Goal: Task Accomplishment & Management: Use online tool/utility

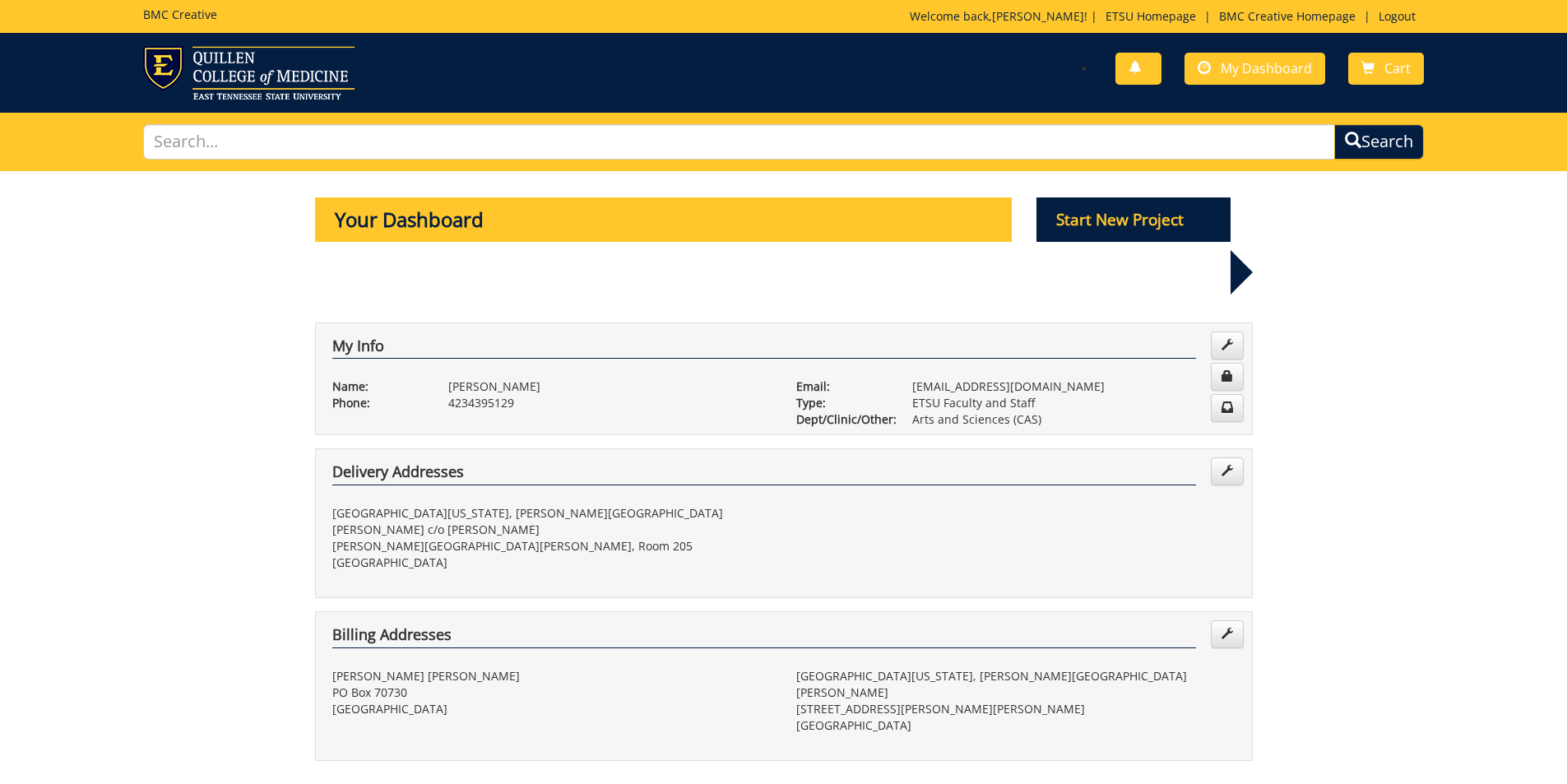
scroll to position [493, 0]
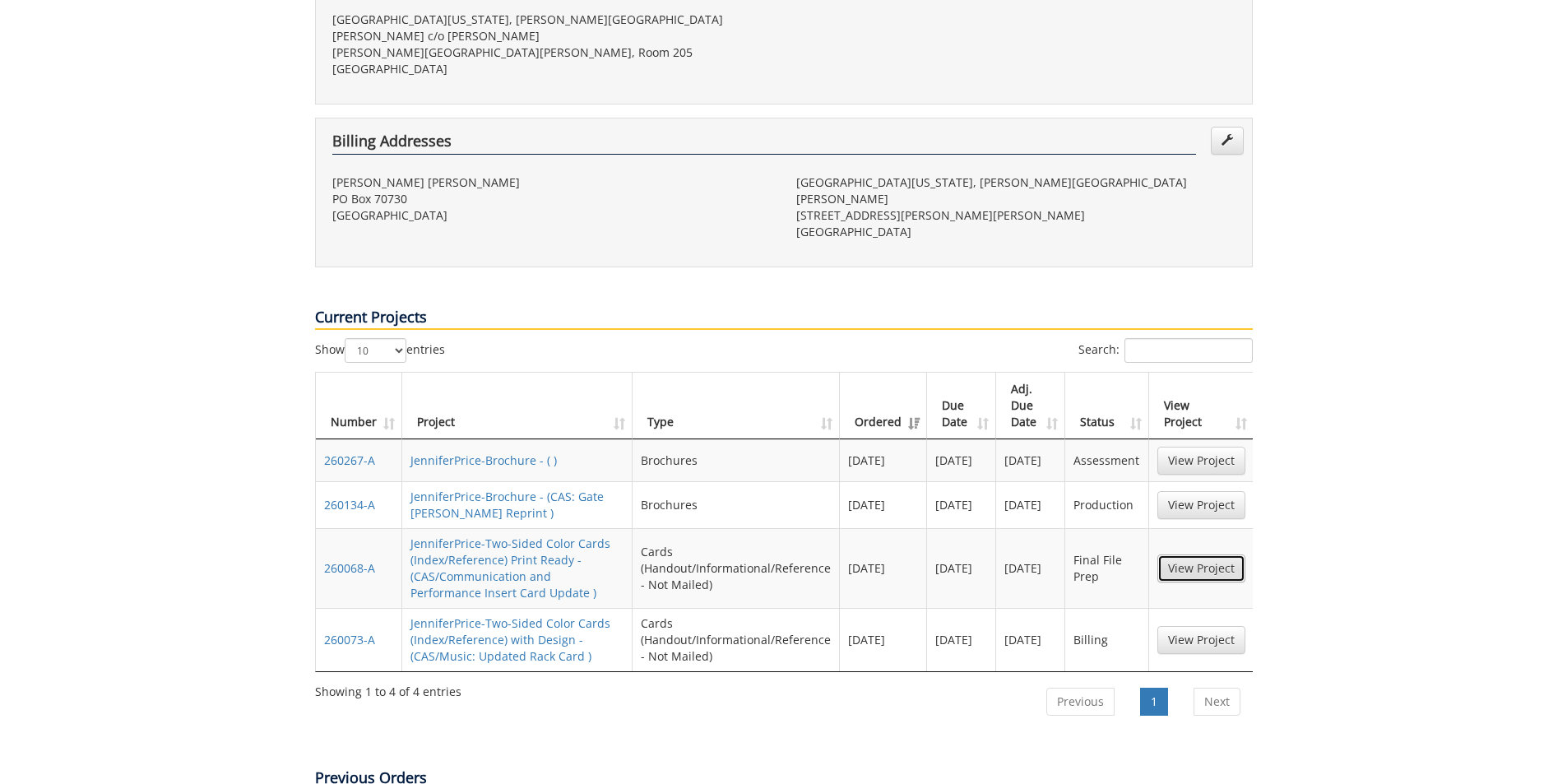
click at [1203, 554] on link "View Project" at bounding box center [1201, 568] width 88 height 28
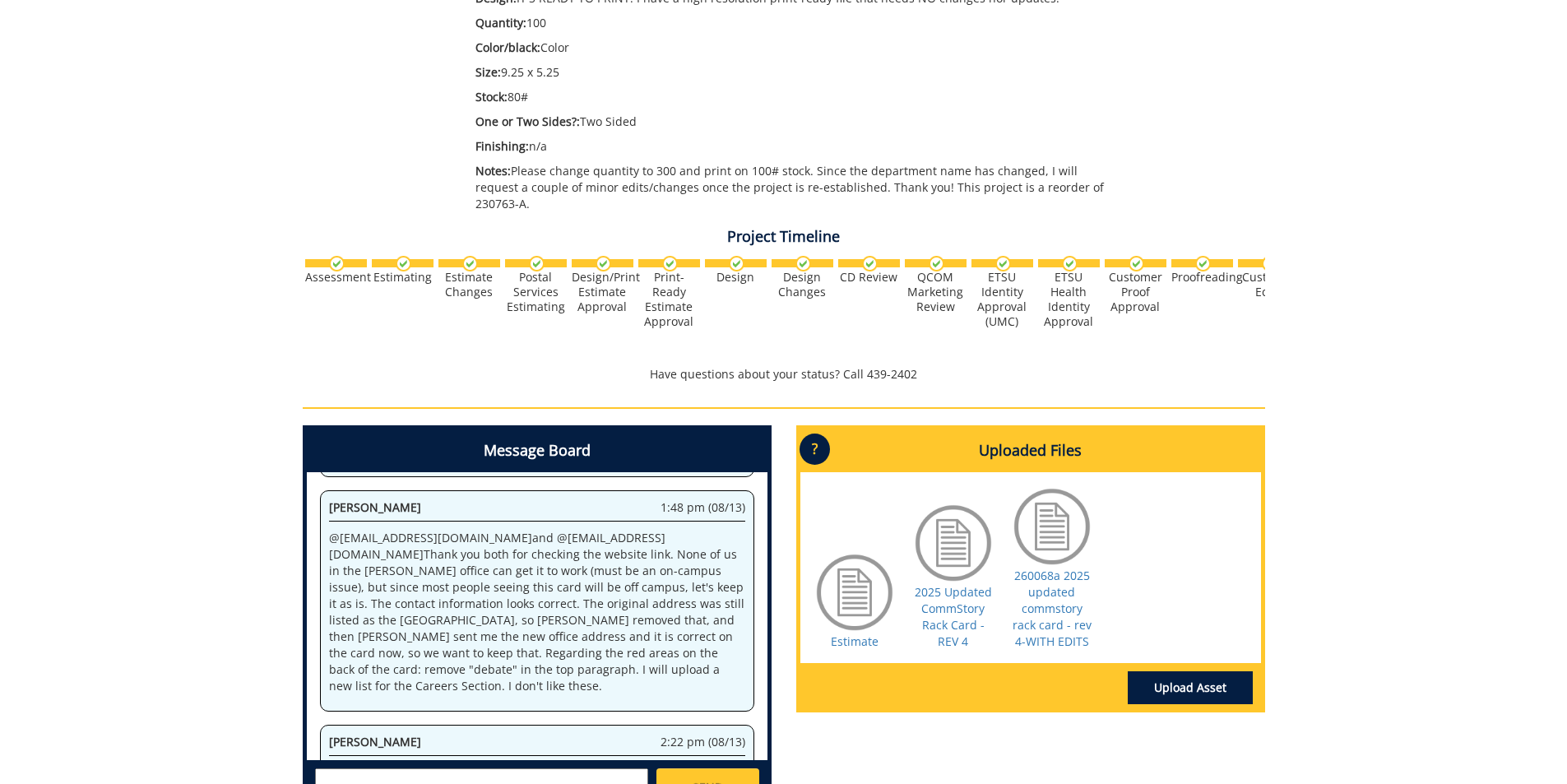
scroll to position [411, 0]
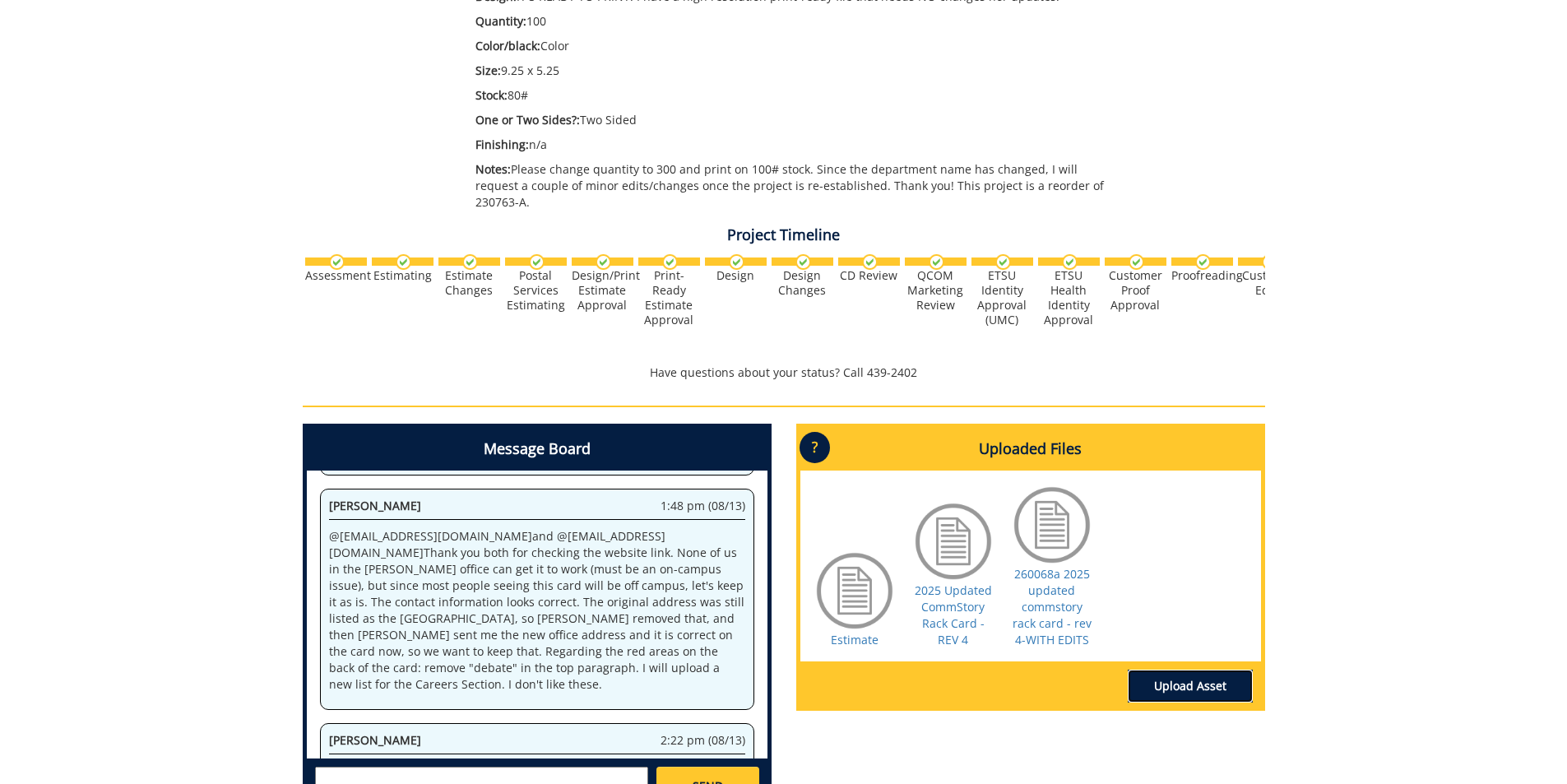
click at [1211, 676] on link "Upload Asset" at bounding box center [1191, 686] width 125 height 33
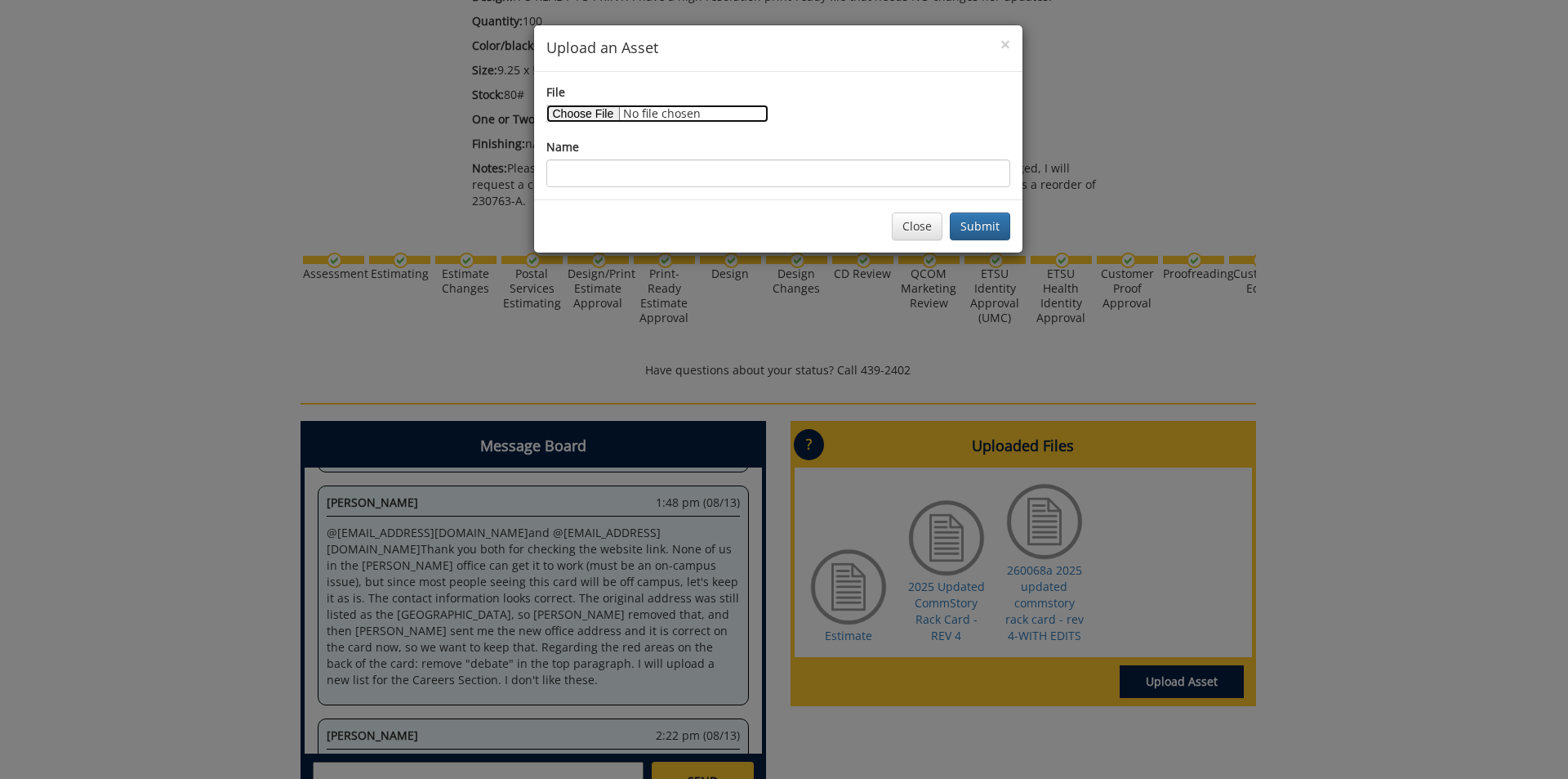
click at [590, 115] on input "File" at bounding box center [657, 113] width 222 height 18
type input "C:\fakepath\Communication Studies is a major for people who.docx"
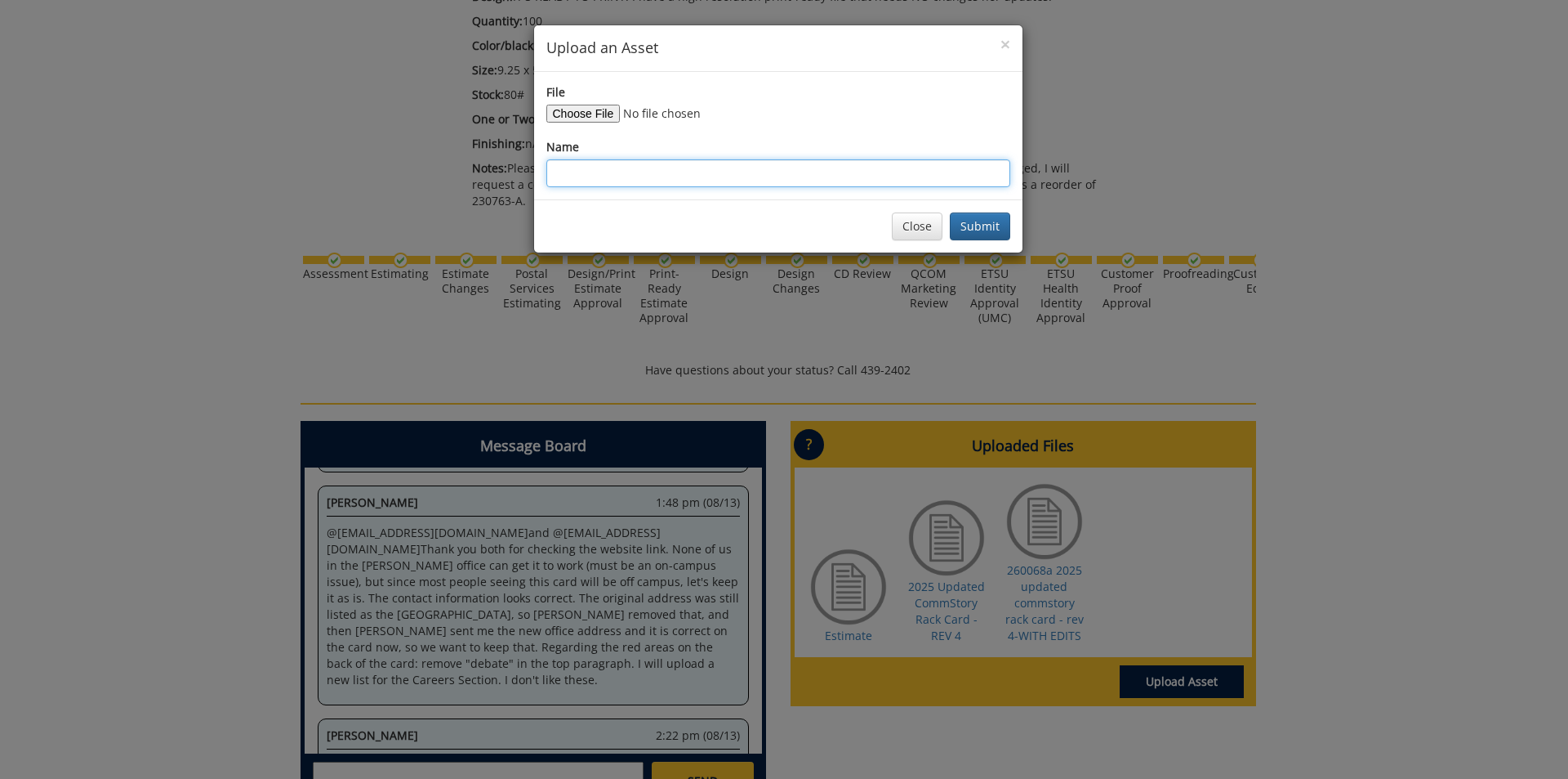
click at [727, 176] on input "Name" at bounding box center [778, 173] width 464 height 28
type input "additions"
click at [950, 213] on button "Submit" at bounding box center [980, 227] width 60 height 28
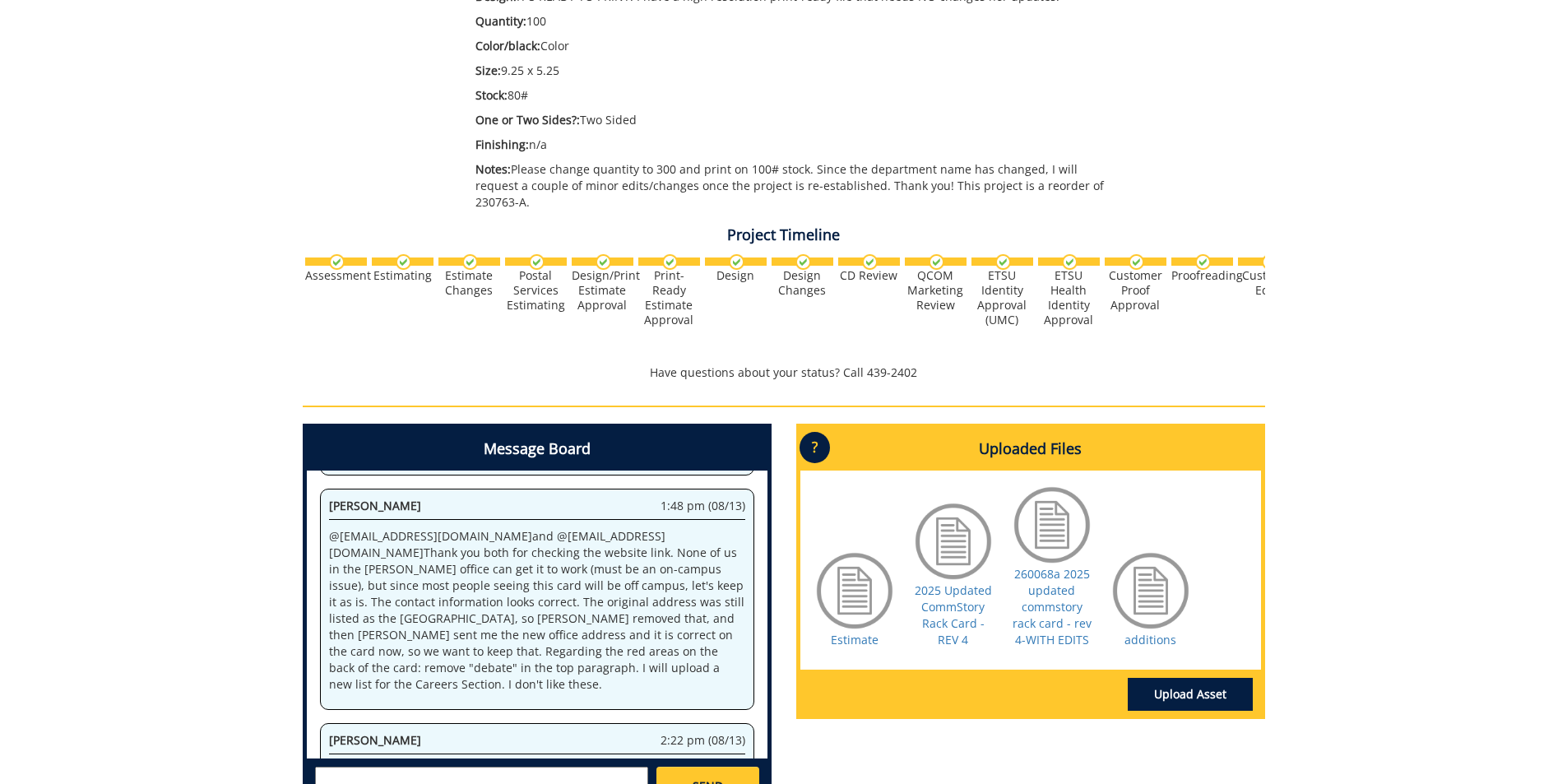
click at [541, 766] on textarea at bounding box center [482, 786] width 333 height 40
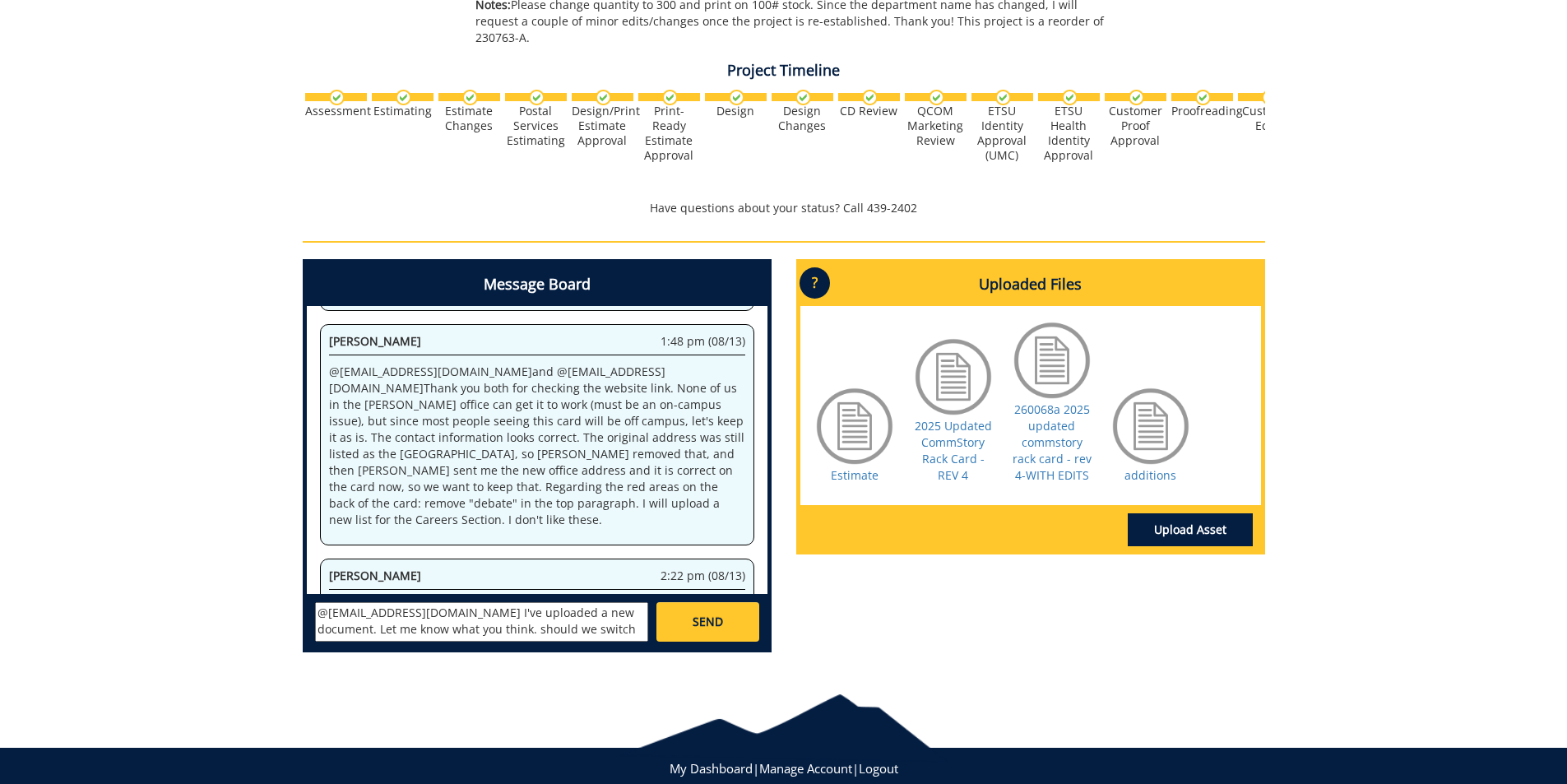
scroll to position [12, 0]
type textarea "@[EMAIL_ADDRESS][DOMAIN_NAME] I've uploaded a new document. Let me know what yo…"
click at [707, 617] on link "SEND" at bounding box center [708, 622] width 102 height 40
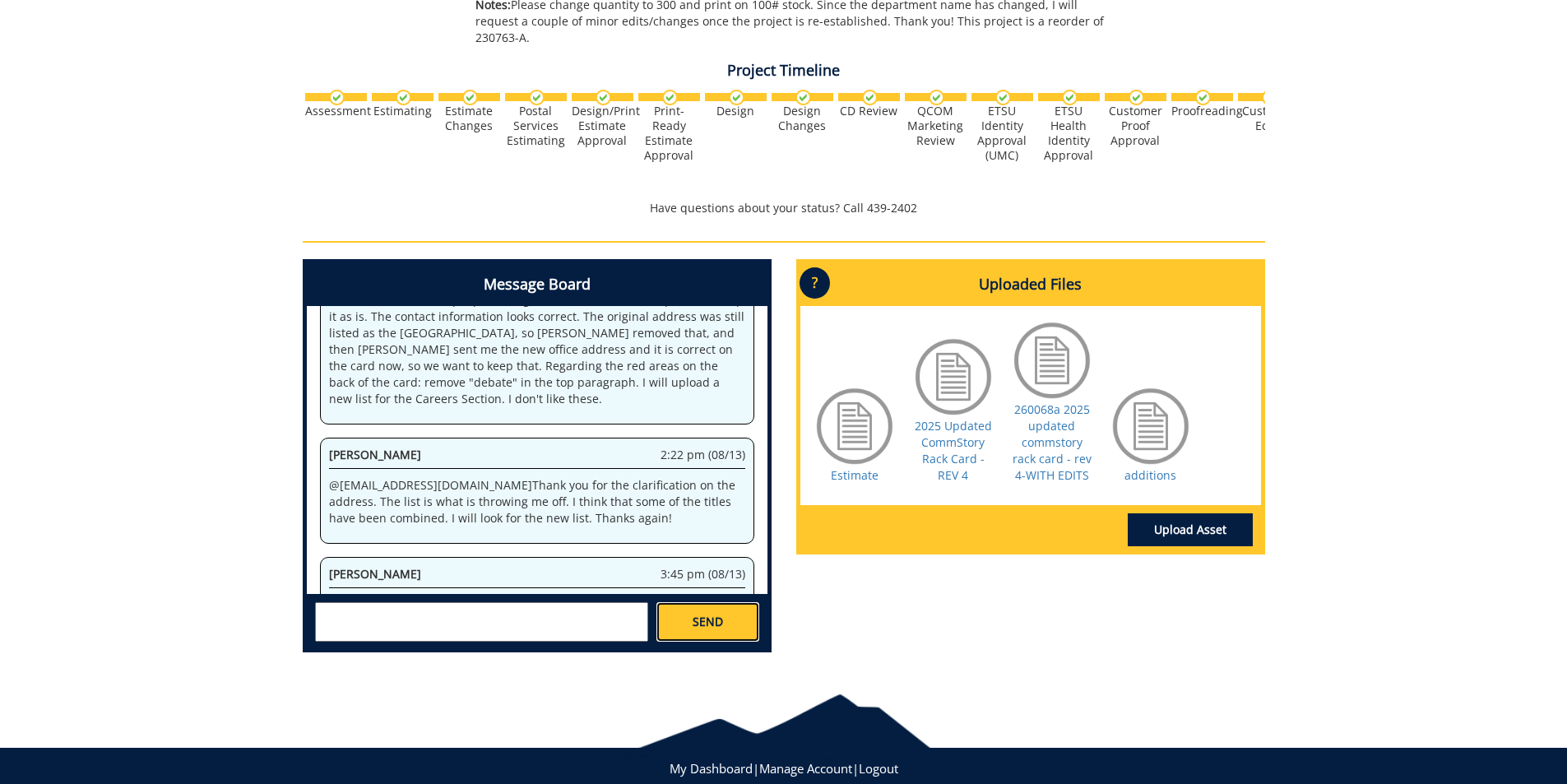
scroll to position [7866, 0]
